Goal: Contribute content: Contribute content

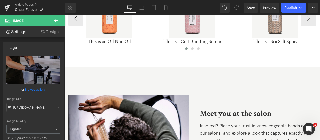
scroll to position [2347, 0]
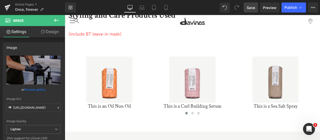
click at [249, 6] on span "Save" at bounding box center [251, 7] width 8 height 5
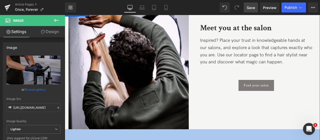
scroll to position [2422, 0]
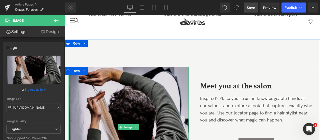
scroll to position [2447, 0]
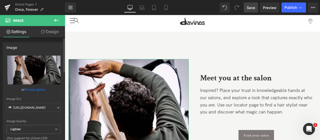
click at [27, 91] on link "Browse gallery" at bounding box center [35, 89] width 21 height 9
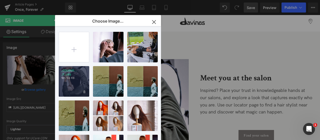
click at [84, 82] on div "_COLOUR... _5_.jpg 105.58 KB" at bounding box center [74, 81] width 31 height 31
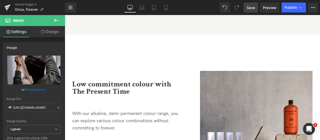
scroll to position [2647, 0]
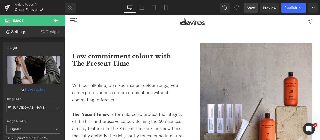
click at [250, 10] on span "Save" at bounding box center [251, 7] width 8 height 5
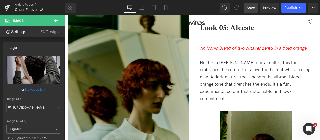
scroll to position [2022, 0]
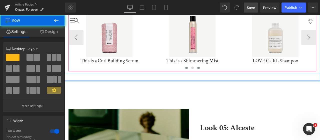
drag, startPoint x: 200, startPoint y: 65, endPoint x: 199, endPoint y: 54, distance: 11.6
click at [199, 54] on div "Styling and Care Products Used Text Block [include BT leave-in mask] Text Block…" at bounding box center [192, 16] width 255 height 130
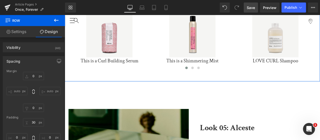
click at [203, 60] on div "Styling and Care Products Used Text Block [include BT leave-in mask] Text Block…" at bounding box center [192, 16] width 255 height 130
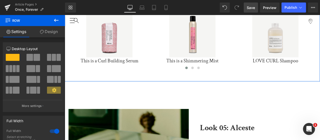
click at [56, 35] on link "Design" at bounding box center [49, 31] width 33 height 11
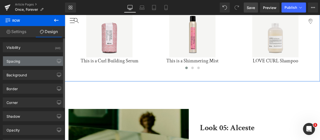
click at [33, 61] on div "Spacing" at bounding box center [33, 61] width 61 height 10
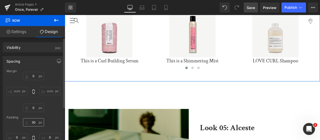
scroll to position [25, 0]
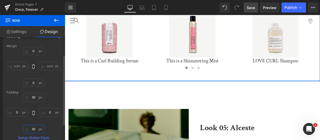
click at [34, 129] on input "30" at bounding box center [33, 129] width 21 height 8
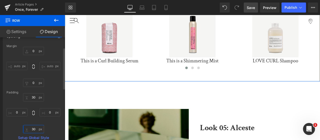
type input "0"
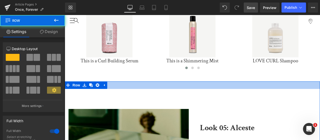
click at [212, 81] on div at bounding box center [192, 85] width 255 height 8
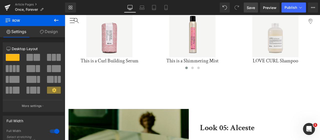
drag, startPoint x: 250, startPoint y: 8, endPoint x: 173, endPoint y: 50, distance: 87.8
click at [250, 8] on span "Save" at bounding box center [251, 7] width 8 height 5
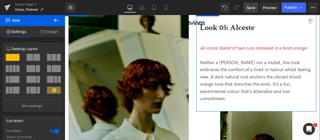
click at [226, 46] on icon "An iconic blend of two cuts rendered in a bold orange" at bounding box center [253, 48] width 107 height 5
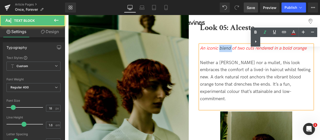
click at [226, 46] on icon "An iconic blend of two cuts rendered in a bold orange" at bounding box center [253, 48] width 107 height 5
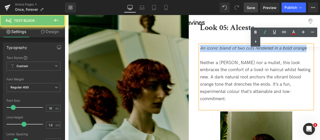
click at [226, 46] on icon "An iconic blend of two cuts rendered in a bold orange" at bounding box center [253, 48] width 107 height 5
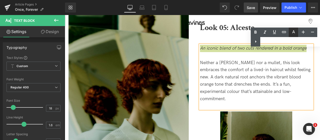
click at [293, 33] on icon at bounding box center [294, 32] width 6 height 6
type input "100"
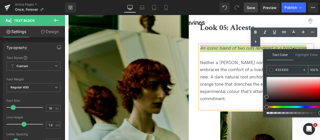
click at [288, 71] on input "#333333" at bounding box center [289, 70] width 27 height 6
type input "#352121"
click at [279, 97] on div at bounding box center [294, 89] width 54 height 25
click at [281, 69] on input "#352121" at bounding box center [289, 70] width 27 height 6
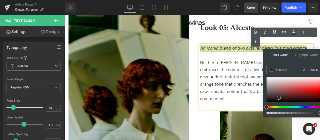
type input "#3"
type input "0"
type input "#333"
type input "100"
type input "#3333"
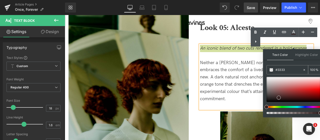
type input "20"
type input "#33333"
type input "0"
type input "#333333"
type input "100"
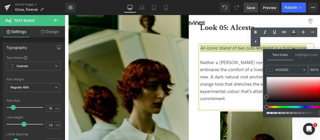
type input "#333333"
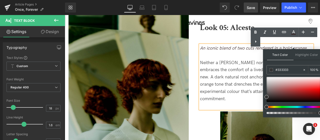
click at [245, 59] on p "Neither a [PERSON_NAME] nor a mullet, this look embraces the comfort of a lived…" at bounding box center [256, 80] width 113 height 43
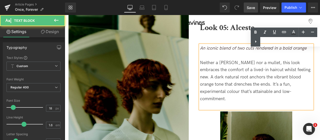
click at [257, 8] on link "Save" at bounding box center [251, 8] width 14 height 10
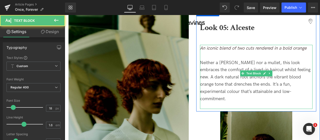
click at [290, 63] on p "Neither a [PERSON_NAME] nor a mullet, this look embraces the comfort of a lived…" at bounding box center [256, 80] width 113 height 43
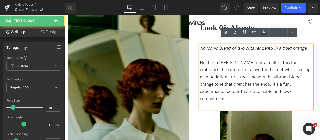
click at [225, 59] on p "Neither a [PERSON_NAME] nor a mullet, this look embraces the comfort of a lived…" at bounding box center [256, 80] width 113 height 43
click at [269, 61] on p "Neither a [PERSON_NAME] nor a mullet, this look embraces the comfort of a lived…" at bounding box center [256, 80] width 113 height 43
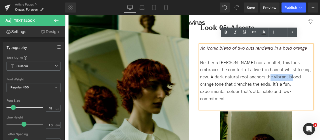
drag, startPoint x: 264, startPoint y: 61, endPoint x: 290, endPoint y: 60, distance: 25.8
click at [290, 60] on p "Neither a [PERSON_NAME] nor a mullet, this look embraces the comfort of a lived…" at bounding box center [256, 80] width 113 height 43
click at [227, 34] on icon at bounding box center [226, 32] width 6 height 6
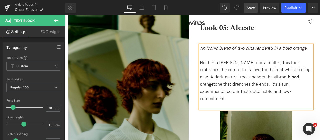
drag, startPoint x: 249, startPoint y: 7, endPoint x: 184, endPoint y: 9, distance: 65.6
click at [249, 7] on span "Save" at bounding box center [251, 7] width 8 height 5
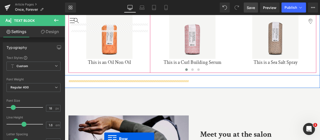
scroll to position [2202, 0]
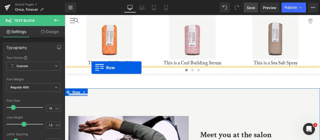
drag, startPoint x: 69, startPoint y: 52, endPoint x: 92, endPoint y: 68, distance: 27.6
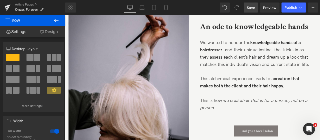
scroll to position [2289, 0]
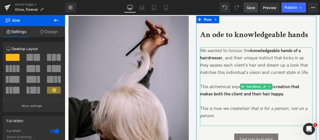
click at [270, 48] on strong "knowledgeable hands of a hairdresser" at bounding box center [250, 54] width 101 height 13
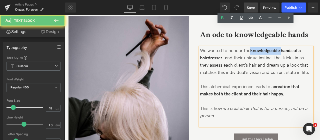
click at [270, 48] on strong "knowledgeable hands of a hairdresser" at bounding box center [250, 54] width 101 height 13
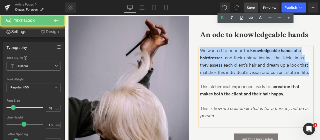
click at [270, 48] on strong "knowledgeable hands of a hairdresser" at bounding box center [250, 54] width 101 height 13
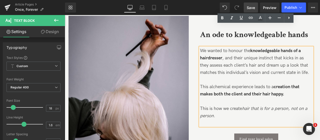
click at [297, 83] on p "This alchemical experience leads to a creation that makes both the client and t…" at bounding box center [256, 90] width 113 height 15
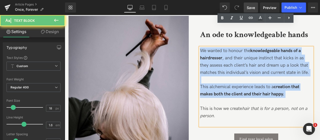
drag, startPoint x: 298, startPoint y: 73, endPoint x: 189, endPoint y: 22, distance: 119.3
click at [189, 22] on div "Image An ode to knowledgeable hands Text Block We wanted to honour the knowledg…" at bounding box center [192, 102] width 255 height 173
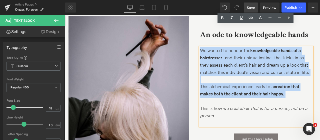
copy div "We wanted to honour the knowledgeable hands of a hairdresser , and their unique…"
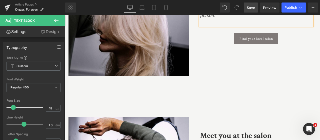
scroll to position [2440, 0]
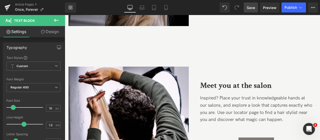
click at [254, 95] on span "Inspired? Place your trust in knowledgeable hands at our salons, and explore a …" at bounding box center [256, 108] width 112 height 27
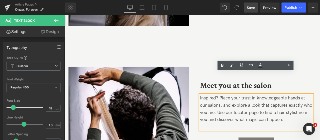
click at [200, 95] on div "Inspired? Place your trust in knowledgeable hands at our salons, and explore a …" at bounding box center [256, 112] width 113 height 35
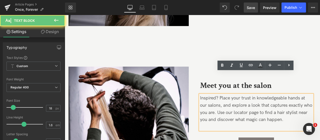
click at [200, 95] on span "Inspired? Place your trust in knowledgeable hands at our salons, and explore a …" at bounding box center [256, 108] width 112 height 27
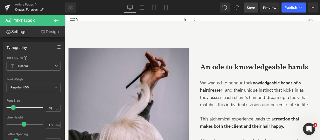
scroll to position [2314, 0]
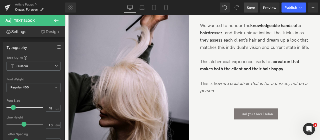
click at [226, 73] on p at bounding box center [256, 76] width 113 height 7
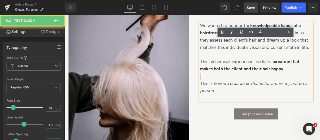
click at [226, 73] on p at bounding box center [256, 76] width 113 height 7
click at [229, 81] on span "This is how we create hair that is for a person, not on a person ." at bounding box center [253, 87] width 107 height 13
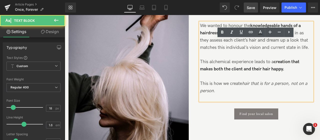
click at [229, 81] on span "This is how we create hair that is for a person, not on a person ." at bounding box center [253, 87] width 107 height 13
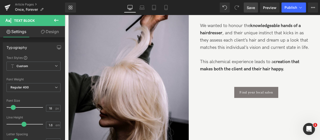
click at [256, 7] on link "Save" at bounding box center [251, 8] width 14 height 10
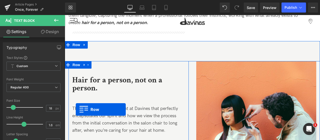
scroll to position [203, 0]
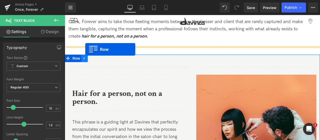
drag, startPoint x: 70, startPoint y: 71, endPoint x: 85, endPoint y: 49, distance: 26.5
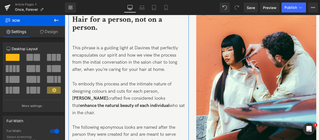
scroll to position [478, 0]
click at [161, 87] on p "To embody this process and the intimate nature of designing colours and cuts fo…" at bounding box center [128, 98] width 113 height 36
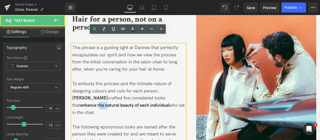
click at [161, 87] on p "To embody this process and the intimate nature of designing colours and cuts fo…" at bounding box center [128, 98] width 113 height 36
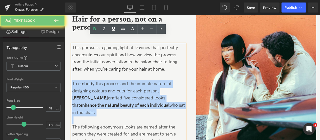
click at [161, 87] on p "To embody this process and the intimate nature of designing colours and cuts fo…" at bounding box center [128, 98] width 113 height 36
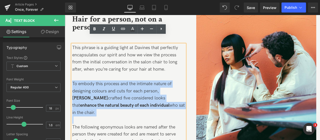
click at [176, 96] on p "To embody this process and the intimate nature of designing colours and cuts fo…" at bounding box center [128, 98] width 113 height 36
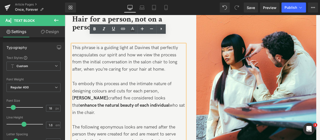
click at [164, 54] on span "This phrase is a guiding light at Davines that perfectly encapsulates our spiri…" at bounding box center [125, 58] width 106 height 27
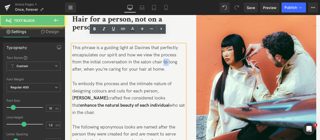
click at [164, 54] on span "This phrase is a guiding light at Davines that perfectly encapsulates our spiri…" at bounding box center [125, 58] width 106 height 27
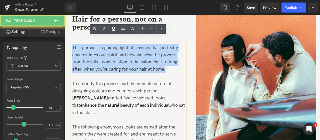
click at [164, 54] on span "This phrase is a guiding light at Davines that perfectly encapsulates our spiri…" at bounding box center [125, 58] width 106 height 27
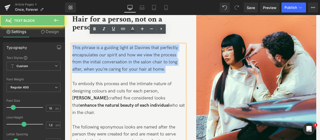
click at [168, 62] on p "This phrase is a guiding light at Davines that perfectly encapsulates our spiri…" at bounding box center [128, 58] width 113 height 29
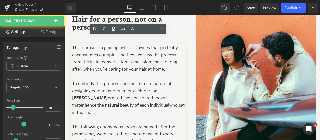
click at [156, 85] on p "To embody this process and the intimate nature of designing colours and cuts fo…" at bounding box center [128, 98] width 113 height 36
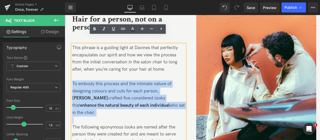
click at [156, 85] on p "To embody this process and the intimate nature of designing colours and cuts fo…" at bounding box center [128, 98] width 113 height 36
click at [162, 80] on p "To embody this process and the intimate nature of designing colours and cuts fo…" at bounding box center [128, 98] width 113 height 36
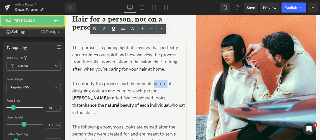
click at [162, 80] on p "To embody this process and the intimate nature of designing colours and cuts fo…" at bounding box center [128, 98] width 113 height 36
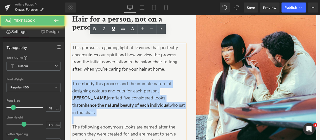
click at [162, 80] on p "To embody this process and the intimate nature of designing colours and cuts fo…" at bounding box center [128, 98] width 113 height 36
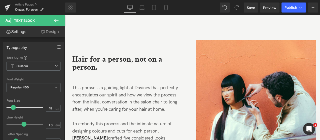
scroll to position [466, 0]
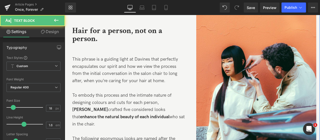
click at [139, 76] on p "This phrase is a guiding light at Davines that perfectly encapsulates our spiri…" at bounding box center [128, 70] width 113 height 29
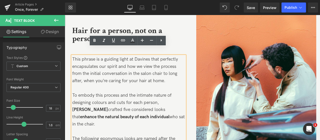
click at [129, 60] on span "This phrase is a guiding light at Davines that perfectly encapsulates our spiri…" at bounding box center [125, 70] width 106 height 27
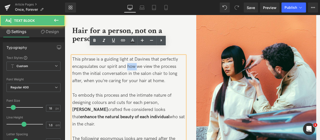
click at [129, 60] on span "This phrase is a guiding light at Davines that perfectly encapsulates our spiri…" at bounding box center [125, 70] width 106 height 27
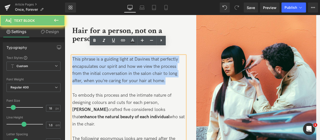
click at [129, 60] on span "This phrase is a guiding light at Davines that perfectly encapsulates our spiri…" at bounding box center [125, 70] width 106 height 27
click at [133, 60] on span "This phrase is a guiding light at Davines that perfectly encapsulates our spiri…" at bounding box center [125, 70] width 106 height 27
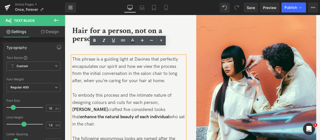
click at [180, 74] on p "This phrase is a guiding light at Davines that perfectly encapsulates our spiri…" at bounding box center [128, 70] width 113 height 29
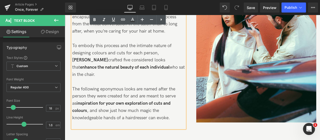
scroll to position [516, 0]
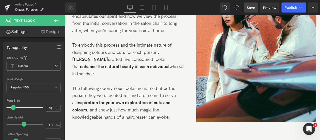
click at [250, 10] on link "Save" at bounding box center [251, 8] width 14 height 10
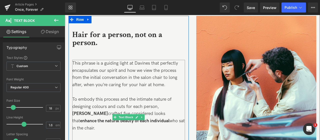
scroll to position [491, 0]
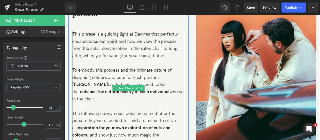
click at [131, 67] on p "To embody this process and the intimate nature of designing colours and cuts fo…" at bounding box center [128, 85] width 113 height 36
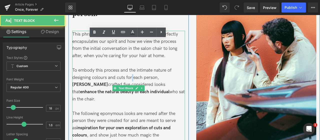
click at [131, 67] on p "To embody this process and the intimate nature of designing colours and cuts fo…" at bounding box center [128, 85] width 113 height 36
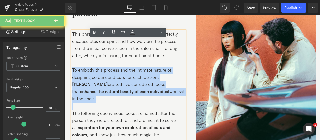
click at [131, 67] on p "To embody this process and the intimate nature of designing colours and cuts fo…" at bounding box center [128, 85] width 113 height 36
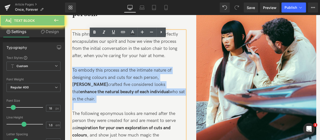
click at [153, 89] on strong "enhance the natural beauty of each individual" at bounding box center [125, 91] width 90 height 5
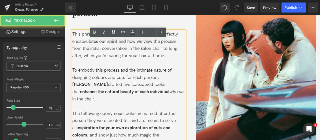
click at [174, 81] on p "To embody this process and the intimate nature of designing colours and cuts fo…" at bounding box center [128, 85] width 113 height 36
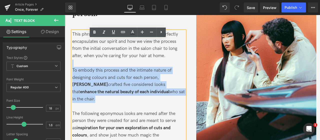
drag, startPoint x: 171, startPoint y: 81, endPoint x: 24, endPoint y: 57, distance: 149.1
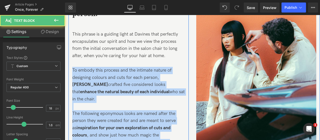
drag, startPoint x: 143, startPoint y: 128, endPoint x: 71, endPoint y: 60, distance: 99.1
click at [71, 60] on div "Hair for a person, not on a person. Text Block This phrase is a guiding light a…" at bounding box center [129, 73] width 120 height 158
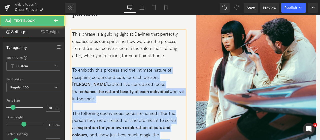
copy div "To embody this process and the intimate nature of designing colours and cuts fo…"
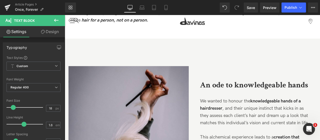
scroll to position [191, 0]
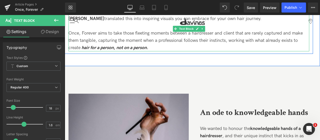
click at [148, 33] on p "Once, Forever aims to take those fleeting moments between a hairdresser and cli…" at bounding box center [189, 41] width 241 height 22
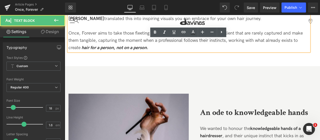
click at [158, 42] on p "Once, Forever aims to take those fleeting moments between a hairdresser and cli…" at bounding box center [189, 41] width 241 height 22
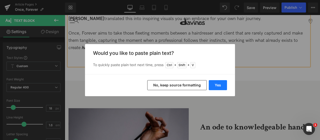
click at [223, 83] on button "Yes" at bounding box center [218, 85] width 18 height 10
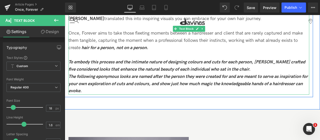
click at [175, 75] on icon "The following eponymous looks are named after the person they were created for …" at bounding box center [188, 84] width 239 height 20
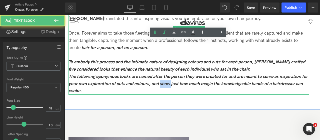
click at [175, 75] on icon "The following eponymous looks are named after the person they were created for …" at bounding box center [188, 84] width 239 height 20
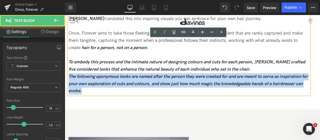
click at [175, 75] on icon "The following eponymous looks are named after the person they were created for …" at bounding box center [188, 84] width 239 height 20
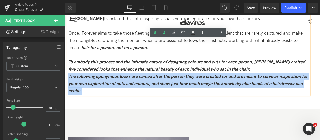
click at [105, 82] on p "The following eponymous looks are named after the person they were created for …" at bounding box center [189, 84] width 241 height 22
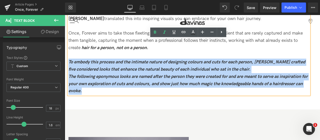
drag, startPoint x: 97, startPoint y: 84, endPoint x: 128, endPoint y: 65, distance: 36.3
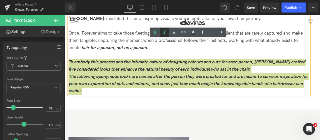
click at [165, 35] on icon at bounding box center [165, 32] width 6 height 6
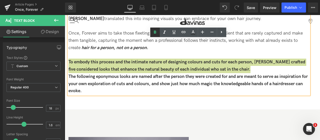
click at [153, 34] on icon at bounding box center [155, 32] width 6 height 6
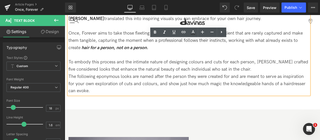
click at [175, 73] on p "The following eponymous looks are named after the person they were created for …" at bounding box center [189, 84] width 241 height 22
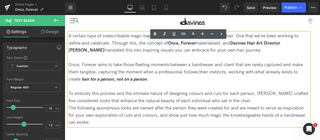
scroll to position [166, 0]
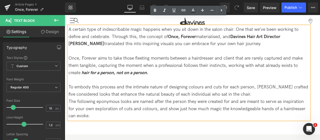
click at [252, 84] on p "To embody this process and the intimate nature of designing colours and cuts fo…" at bounding box center [189, 91] width 241 height 15
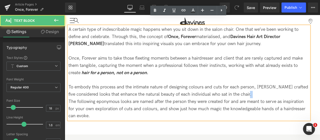
click at [252, 84] on p "To embody this process and the intimate nature of designing colours and cuts fo…" at bounding box center [189, 91] width 241 height 15
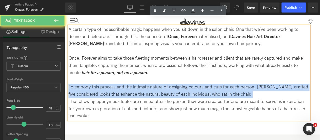
click at [252, 84] on p "To embody this process and the intimate nature of designing colours and cuts fo…" at bounding box center [189, 91] width 241 height 15
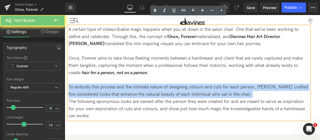
click at [252, 84] on p "To embody this process and the intimate nature of designing colours and cuts fo…" at bounding box center [189, 91] width 241 height 15
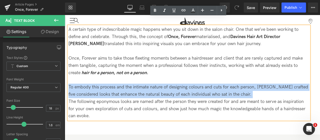
scroll to position [141, 0]
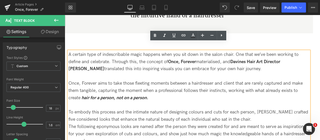
click at [204, 80] on p "Once, Forever aims to take those fleeting moments between a hairdresser and cli…" at bounding box center [189, 91] width 241 height 22
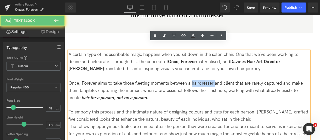
click at [204, 80] on p "Once, Forever aims to take those fleeting moments between a hairdresser and cli…" at bounding box center [189, 91] width 241 height 22
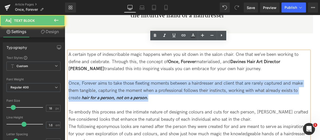
click at [204, 80] on p "Once, Forever aims to take those fleeting moments between a hairdresser and cli…" at bounding box center [189, 91] width 241 height 22
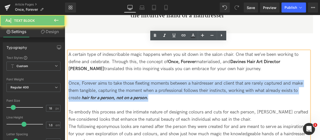
click at [215, 80] on p "Once, Forever aims to take those fleeting moments between a hairdresser and cli…" at bounding box center [189, 91] width 241 height 22
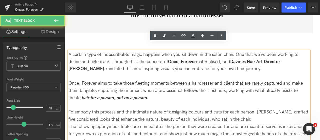
click at [231, 80] on p "Once, Forever aims to take those fleeting moments between a hairdresser and cli…" at bounding box center [189, 91] width 241 height 22
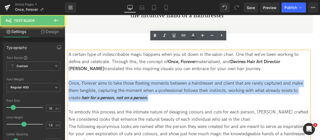
click at [231, 80] on p "Once, Forever aims to take those fleeting moments between a hairdresser and cli…" at bounding box center [189, 91] width 241 height 22
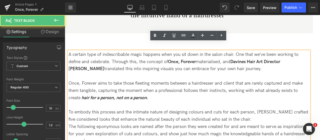
click at [255, 109] on p "To embody this process and the intimate nature of designing colours and cuts fo…" at bounding box center [189, 116] width 241 height 15
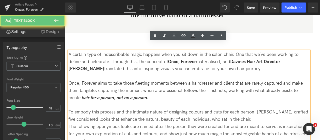
click at [260, 109] on p "To embody this process and the intimate nature of designing colours and cuts fo…" at bounding box center [189, 116] width 241 height 15
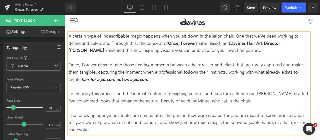
scroll to position [166, 0]
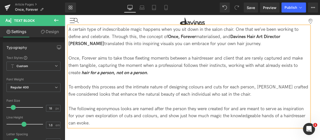
click at [259, 115] on p "The following eponymous looks are named after the person they were created for …" at bounding box center [189, 116] width 241 height 22
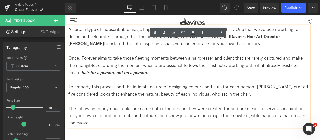
click at [194, 61] on p "Once, Forever aims to take those fleeting moments between a hairdresser and cli…" at bounding box center [189, 66] width 241 height 22
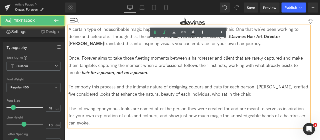
click at [201, 55] on p "Once, Forever aims to take those fleeting moments between a hairdresser and cli…" at bounding box center [189, 66] width 241 height 22
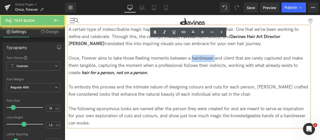
click at [201, 55] on p "Once, Forever aims to take those fleeting moments between a hairdresser and cli…" at bounding box center [189, 66] width 241 height 22
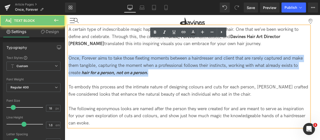
click at [201, 55] on p "Once, Forever aims to take those fleeting moments between a hairdresser and cli…" at bounding box center [189, 66] width 241 height 22
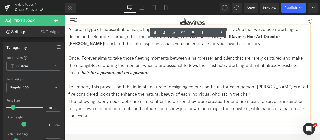
click at [224, 10] on span at bounding box center [225, 8] width 8 height 8
click at [117, 107] on p "The following eponymous looks are named after the person they were created for …" at bounding box center [189, 109] width 241 height 22
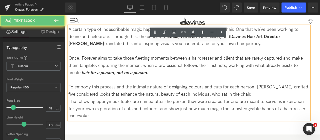
click at [116, 98] on p "The following eponymous looks are named after the person they were created for …" at bounding box center [189, 109] width 241 height 22
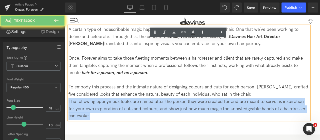
click at [116, 98] on p "The following eponymous looks are named after the person they were created for …" at bounding box center [189, 109] width 241 height 22
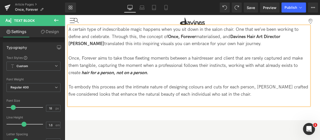
click at [119, 84] on p "To embody this process and the intimate nature of designing colours and cuts fo…" at bounding box center [189, 91] width 241 height 15
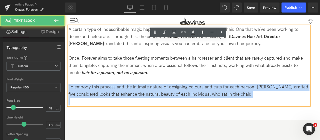
click at [119, 84] on p "To embody this process and the intimate nature of designing colours and cuts fo…" at bounding box center [189, 91] width 241 height 15
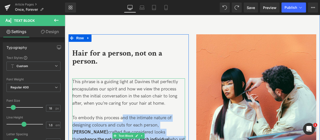
scroll to position [441, 0]
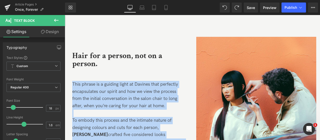
drag, startPoint x: 143, startPoint y: 128, endPoint x: 130, endPoint y: 84, distance: 46.4
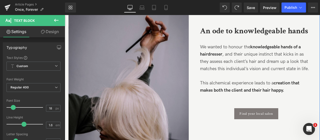
scroll to position [241, 0]
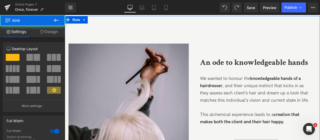
click at [148, 28] on div "Image An ode to knowledgeable hands Text Block We wanted to honour the knowledg…" at bounding box center [192, 120] width 255 height 193
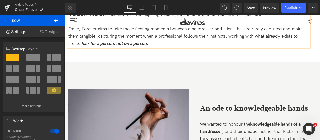
scroll to position [191, 0]
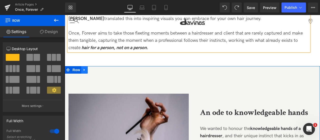
click at [85, 68] on icon at bounding box center [85, 70] width 4 height 4
click at [100, 66] on link at bounding box center [97, 70] width 7 height 8
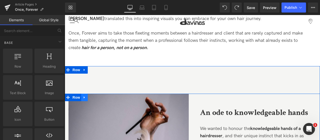
click at [85, 96] on icon at bounding box center [85, 98] width 4 height 4
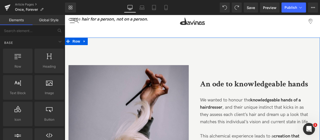
scroll to position [266, 0]
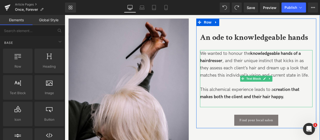
click at [232, 87] on span "This alchemical experience leads to a creation that makes both the client and t…" at bounding box center [250, 93] width 100 height 13
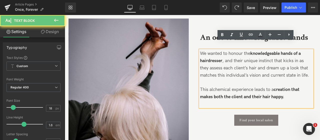
click at [232, 87] on span "This alchemical experience leads to a creation that makes both the client and t…" at bounding box center [250, 93] width 100 height 13
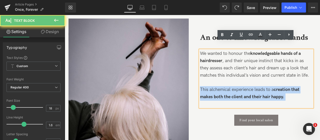
click at [232, 87] on span "This alchemical experience leads to a creation that makes both the client and t…" at bounding box center [250, 93] width 100 height 13
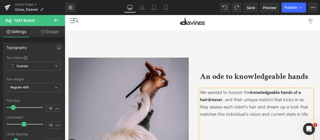
scroll to position [191, 0]
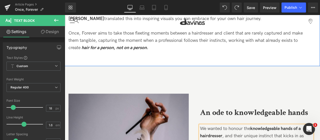
click at [65, 15] on div at bounding box center [65, 15] width 0 height 0
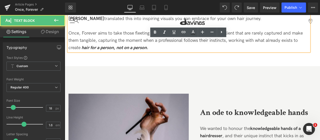
click at [177, 41] on p "Once, Forever aims to take those fleeting moments between a hairdresser and cli…" at bounding box center [189, 41] width 241 height 22
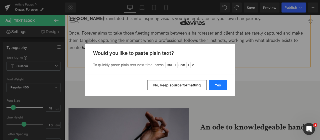
click at [219, 84] on button "Yes" at bounding box center [218, 85] width 18 height 10
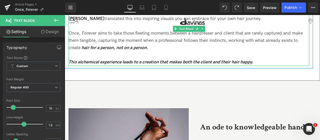
click at [143, 59] on icon "This alchemical experience leads to a creation that makes both the client and t…" at bounding box center [161, 61] width 185 height 5
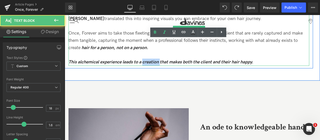
click at [143, 59] on icon "This alchemical experience leads to a creation that makes both the client and t…" at bounding box center [161, 61] width 185 height 5
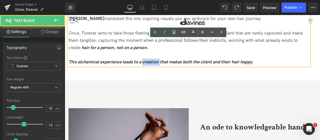
click at [143, 59] on icon "This alchemical experience leads to a creation that makes both the client and t…" at bounding box center [161, 61] width 185 height 5
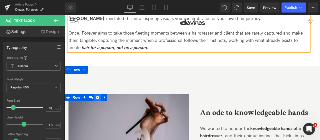
click at [98, 96] on icon at bounding box center [98, 98] width 4 height 4
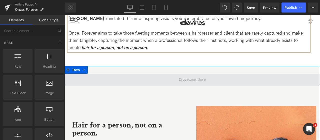
click at [143, 74] on span at bounding box center [192, 80] width 255 height 13
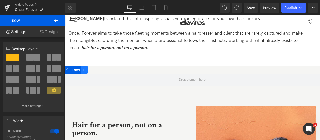
click at [84, 69] on icon at bounding box center [84, 70] width 1 height 2
click at [97, 68] on icon at bounding box center [98, 70] width 4 height 4
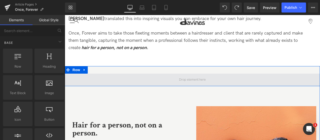
click at [134, 74] on span at bounding box center [192, 80] width 255 height 13
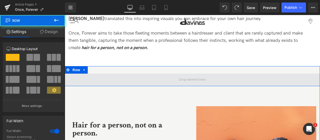
click at [134, 74] on span at bounding box center [192, 80] width 255 height 13
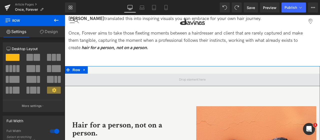
click at [101, 74] on span at bounding box center [192, 80] width 255 height 13
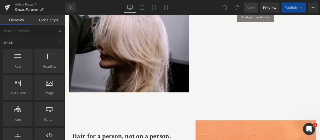
scroll to position [425, 0]
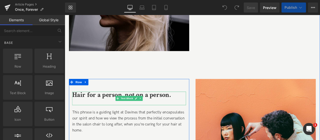
click at [124, 111] on b "Hair for a person, not on a person." at bounding box center [132, 109] width 117 height 10
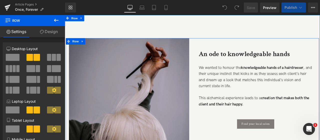
scroll to position [200, 0]
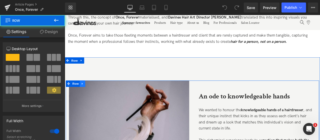
click at [87, 96] on link at bounding box center [86, 97] width 7 height 8
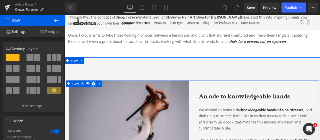
click at [98, 97] on icon at bounding box center [99, 97] width 4 height 4
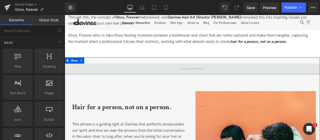
click at [126, 77] on span at bounding box center [216, 79] width 303 height 13
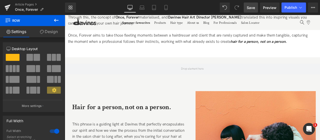
click at [253, 9] on span "Save" at bounding box center [251, 7] width 8 height 5
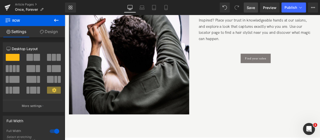
scroll to position [2298, 0]
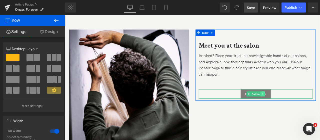
click at [297, 110] on link at bounding box center [299, 108] width 5 height 6
click at [296, 108] on icon at bounding box center [297, 108] width 3 height 3
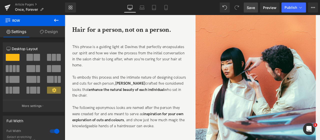
scroll to position [317, 0]
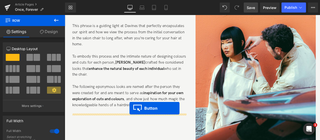
drag, startPoint x: 276, startPoint y: 137, endPoint x: 144, endPoint y: 126, distance: 132.6
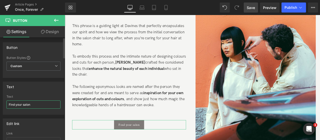
click at [26, 104] on input "Find your salon" at bounding box center [34, 104] width 54 height 8
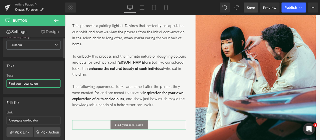
scroll to position [50, 0]
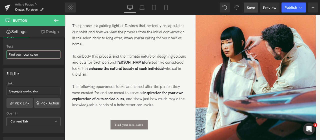
type input "Find your local salon"
click at [250, 6] on span "Save" at bounding box center [251, 7] width 8 height 5
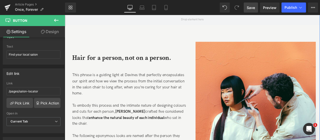
scroll to position [217, 0]
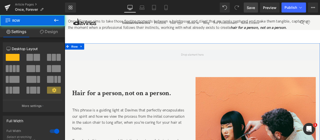
click at [39, 34] on link "Design" at bounding box center [49, 31] width 33 height 11
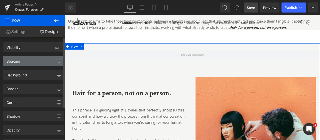
click at [35, 61] on div "Spacing" at bounding box center [33, 61] width 61 height 10
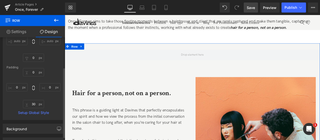
scroll to position [25, 0]
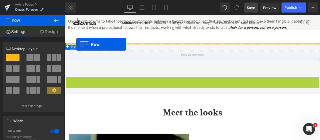
drag, startPoint x: 70, startPoint y: 94, endPoint x: 78, endPoint y: 50, distance: 44.9
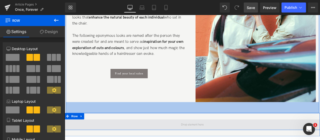
scroll to position [392, 0]
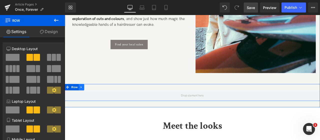
click at [85, 98] on icon at bounding box center [85, 100] width 4 height 4
click at [96, 100] on icon at bounding box center [98, 101] width 4 height 4
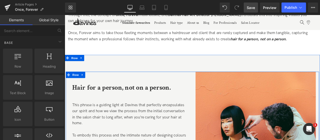
scroll to position [167, 0]
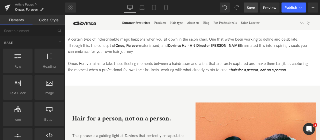
click at [249, 8] on span "Save" at bounding box center [251, 7] width 8 height 5
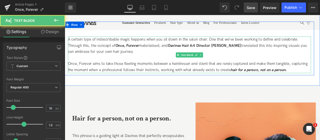
click at [262, 80] on icon "hair for a person, not on a person." at bounding box center [294, 79] width 67 height 5
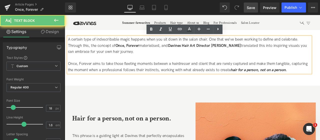
click at [262, 79] on icon "hair for a person, not on a person." at bounding box center [294, 79] width 67 height 5
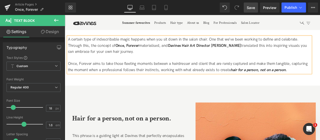
drag, startPoint x: 253, startPoint y: 6, endPoint x: 32, endPoint y: 7, distance: 221.7
click at [253, 6] on span "Save" at bounding box center [251, 7] width 8 height 5
